Goal: Task Accomplishment & Management: Manage account settings

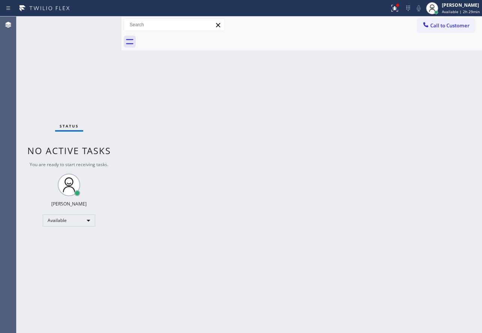
click at [252, 115] on div "Back to Dashboard Change Sender ID Customers Technicians Select a contact Outbo…" at bounding box center [301, 174] width 361 height 316
click at [457, 9] on span "Available | 2h 29min" at bounding box center [461, 11] width 38 height 5
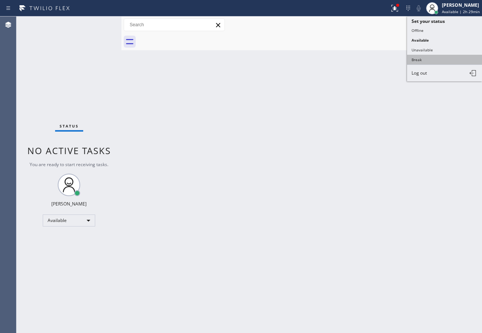
click at [422, 59] on button "Break" at bounding box center [444, 60] width 75 height 10
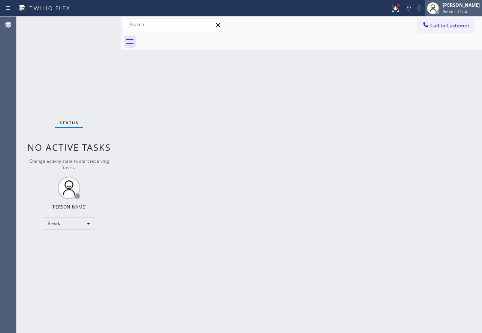
click at [468, 12] on span "Break | 15:14" at bounding box center [455, 11] width 25 height 5
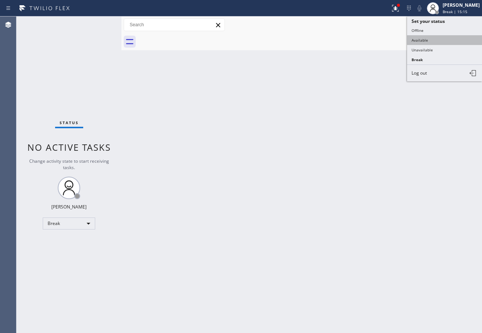
click at [439, 39] on button "Available" at bounding box center [444, 40] width 75 height 10
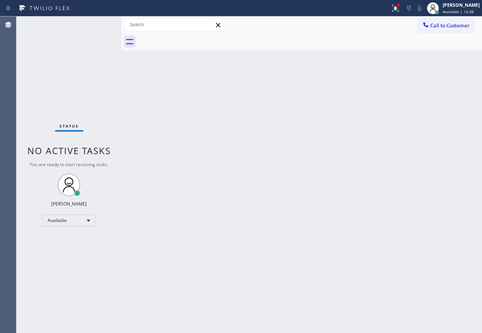
click at [355, 220] on div "Back to Dashboard Change Sender ID Customers Technicians Select a contact Outbo…" at bounding box center [301, 174] width 361 height 316
click at [302, 117] on div "Back to Dashboard Change Sender ID Customers Technicians Select a contact Outbo…" at bounding box center [301, 174] width 361 height 316
click at [172, 108] on div "Back to Dashboard Change Sender ID Customers Technicians Select a contact Outbo…" at bounding box center [301, 174] width 361 height 316
click at [295, 272] on div "Back to Dashboard Change Sender ID Customers Technicians Select a contact Outbo…" at bounding box center [301, 174] width 361 height 316
drag, startPoint x: 453, startPoint y: 8, endPoint x: 449, endPoint y: 11, distance: 4.6
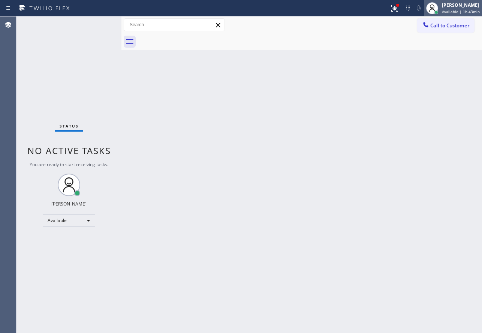
click at [453, 8] on div "[PERSON_NAME] Available | 1h 43min" at bounding box center [462, 7] width 42 height 13
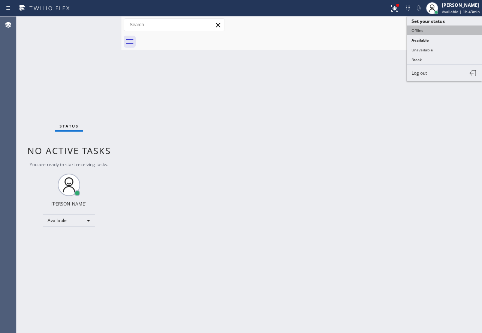
click at [419, 30] on button "Offline" at bounding box center [444, 30] width 75 height 10
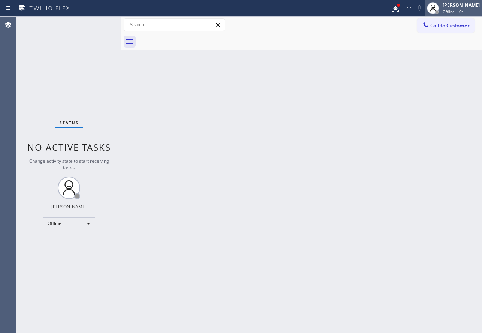
click at [439, 8] on div at bounding box center [433, 8] width 12 height 12
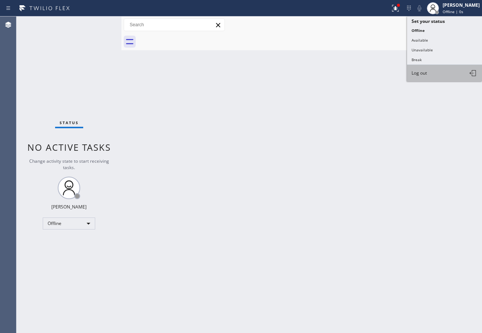
click at [432, 70] on button "Log out" at bounding box center [444, 73] width 75 height 16
